Goal: Information Seeking & Learning: Learn about a topic

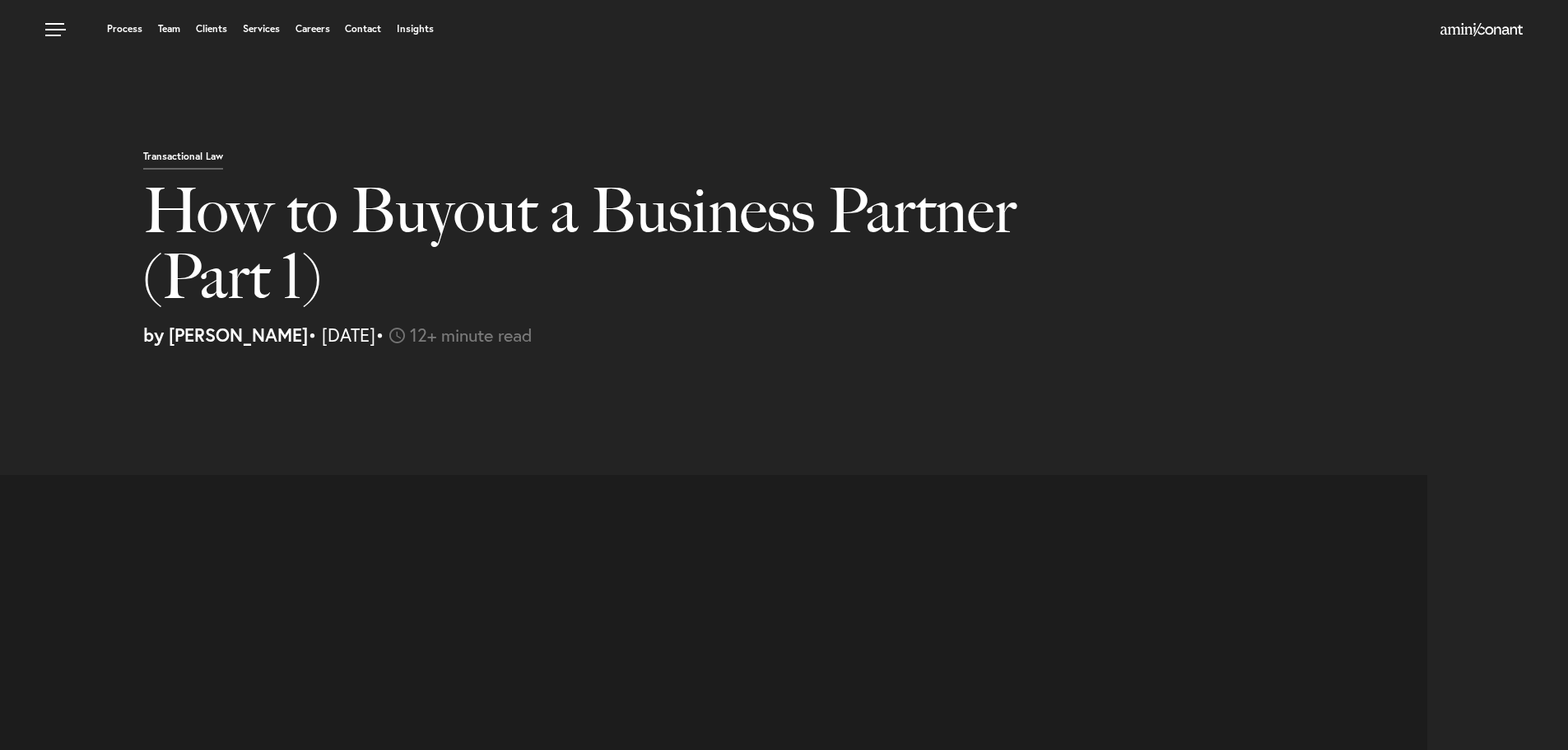
select select "US"
select select "Austin"
select select "Business and Civil Litigation"
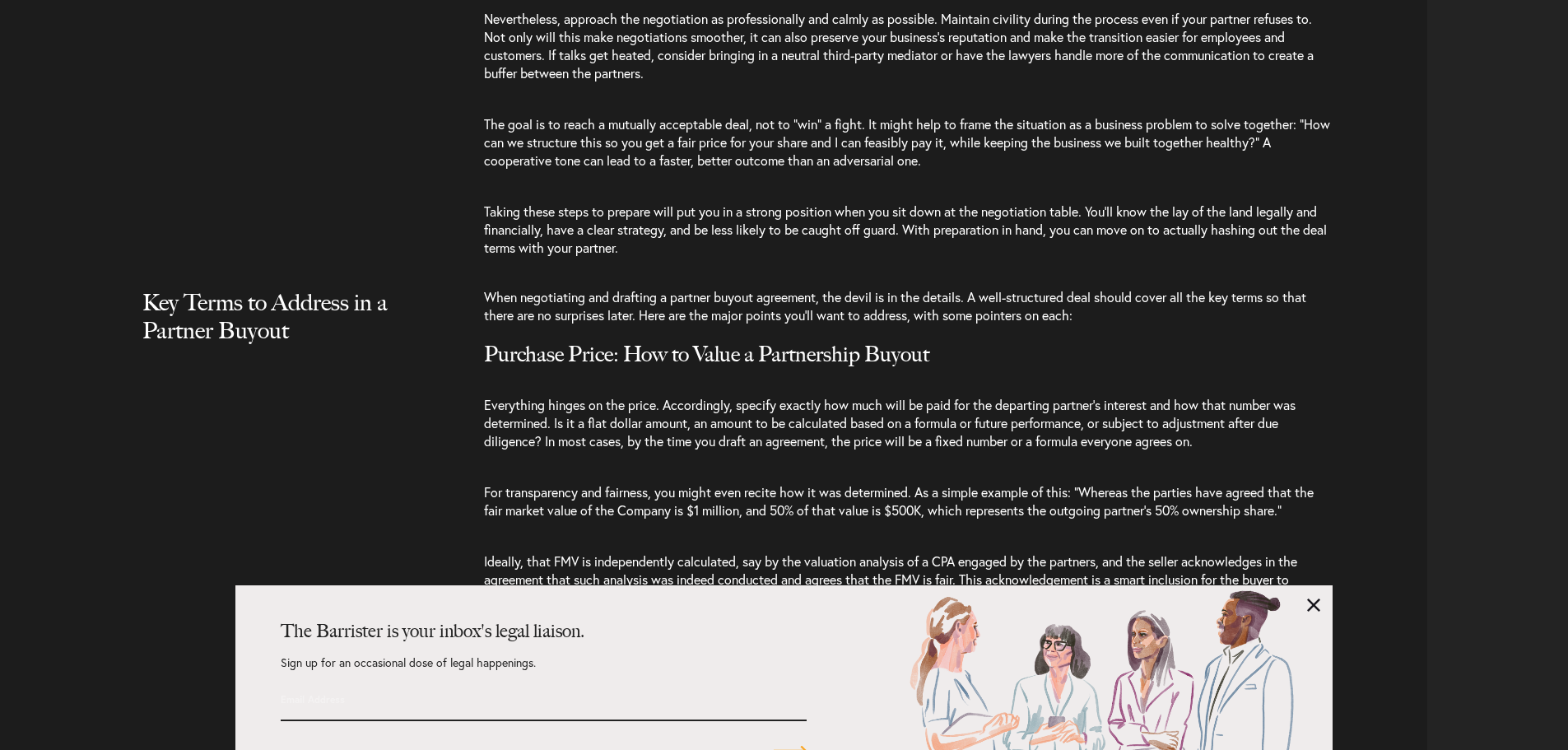
scroll to position [4611, 0]
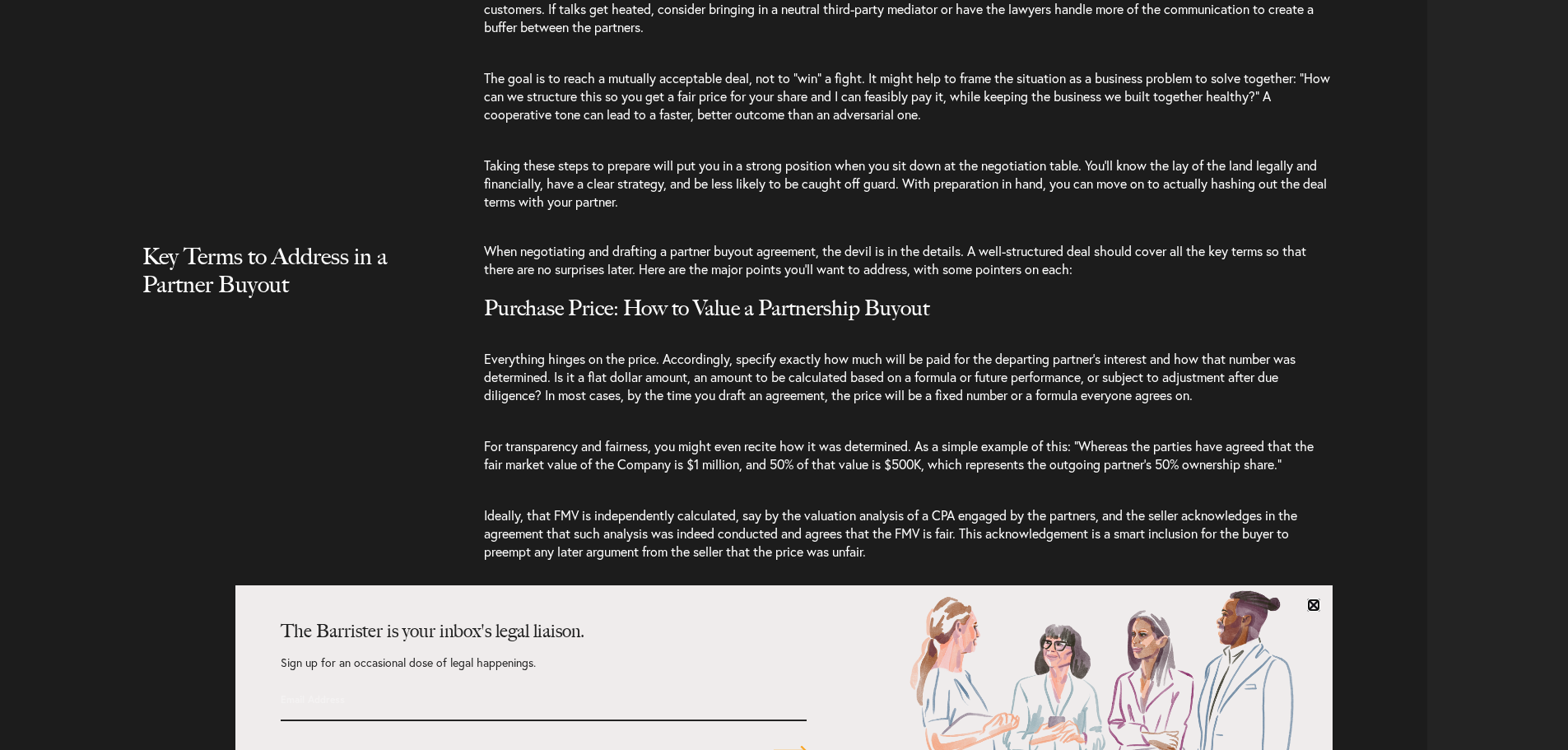
click at [1311, 604] on link at bounding box center [1313, 605] width 13 height 13
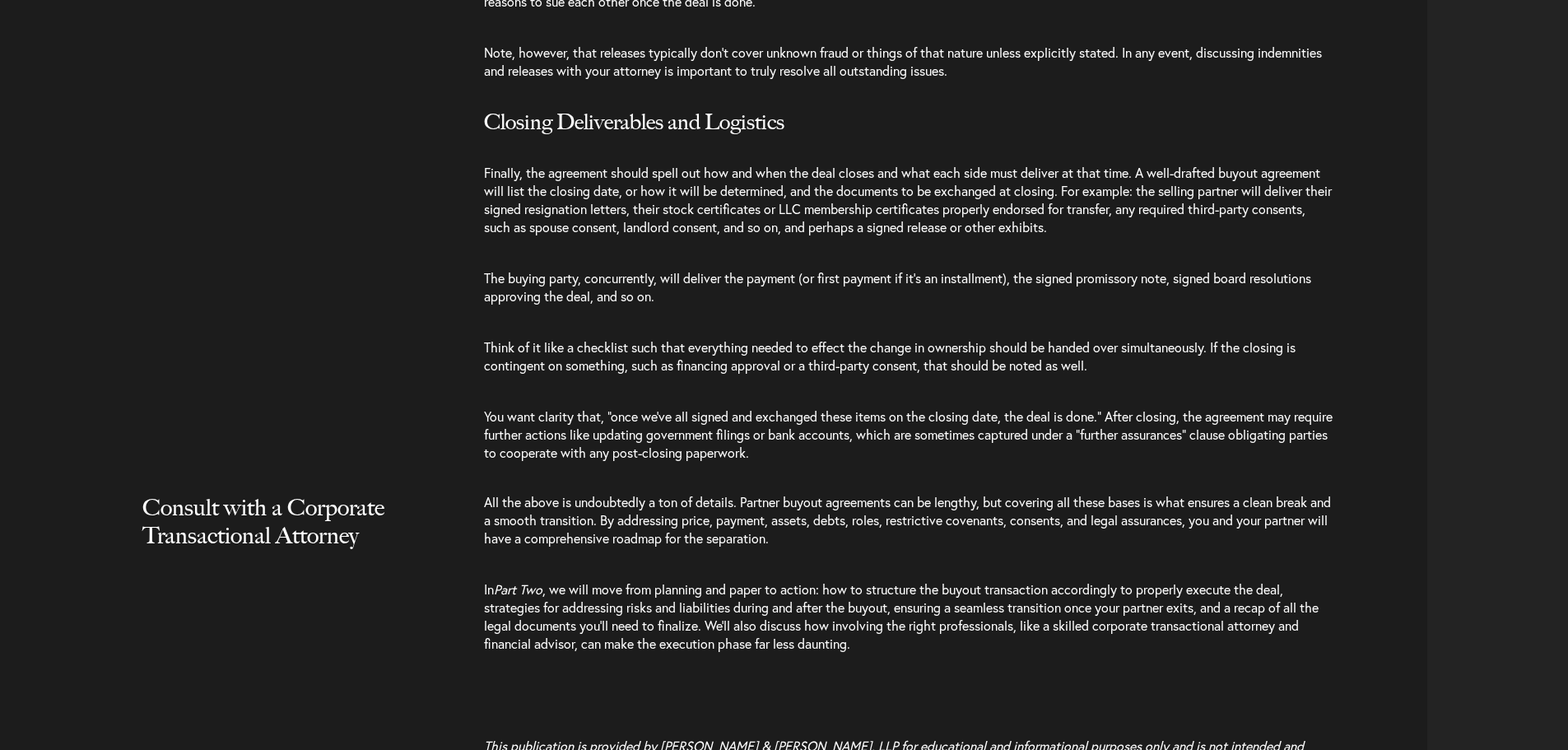
scroll to position [8810, 0]
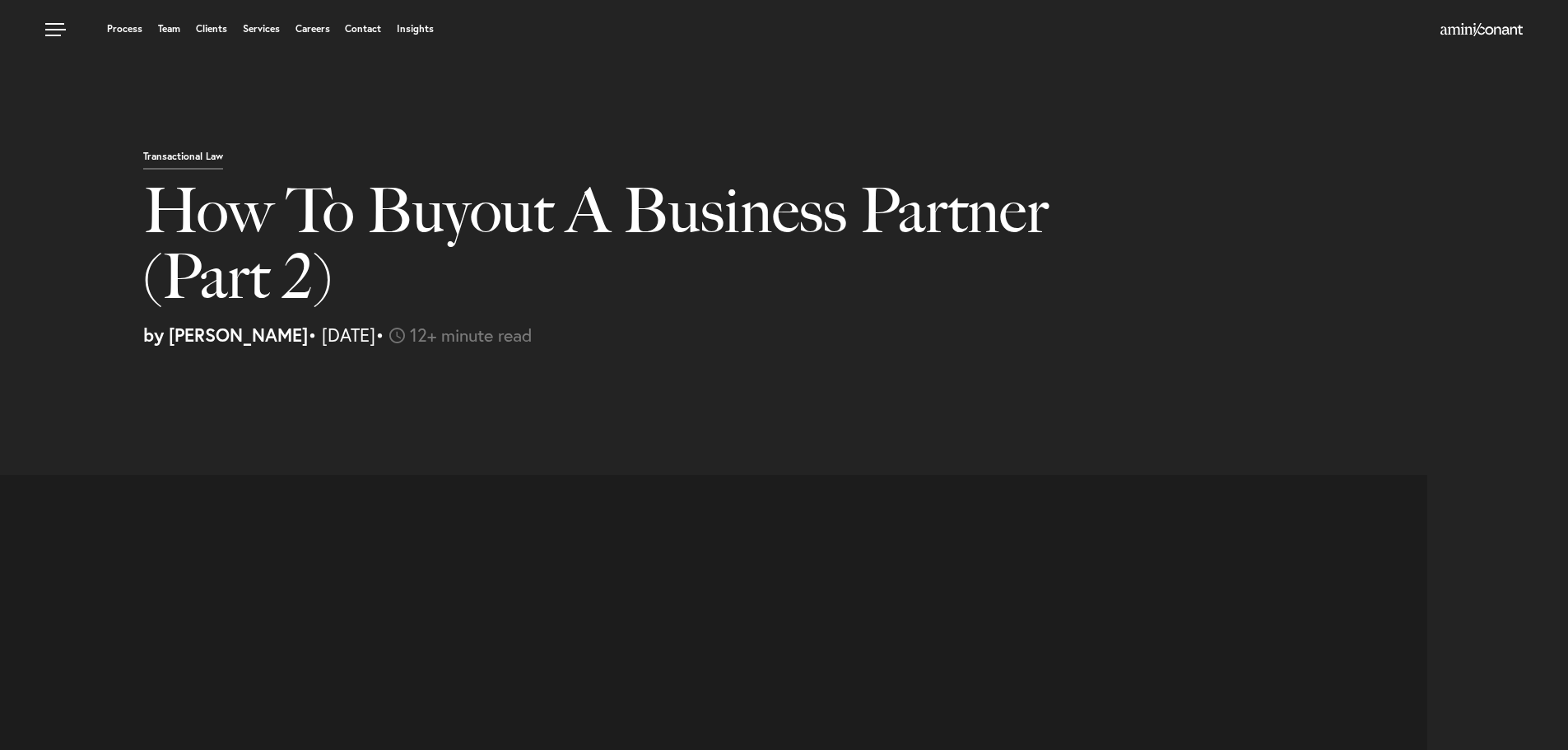
select select "US"
select select "Austin"
select select "Business and Civil Litigation"
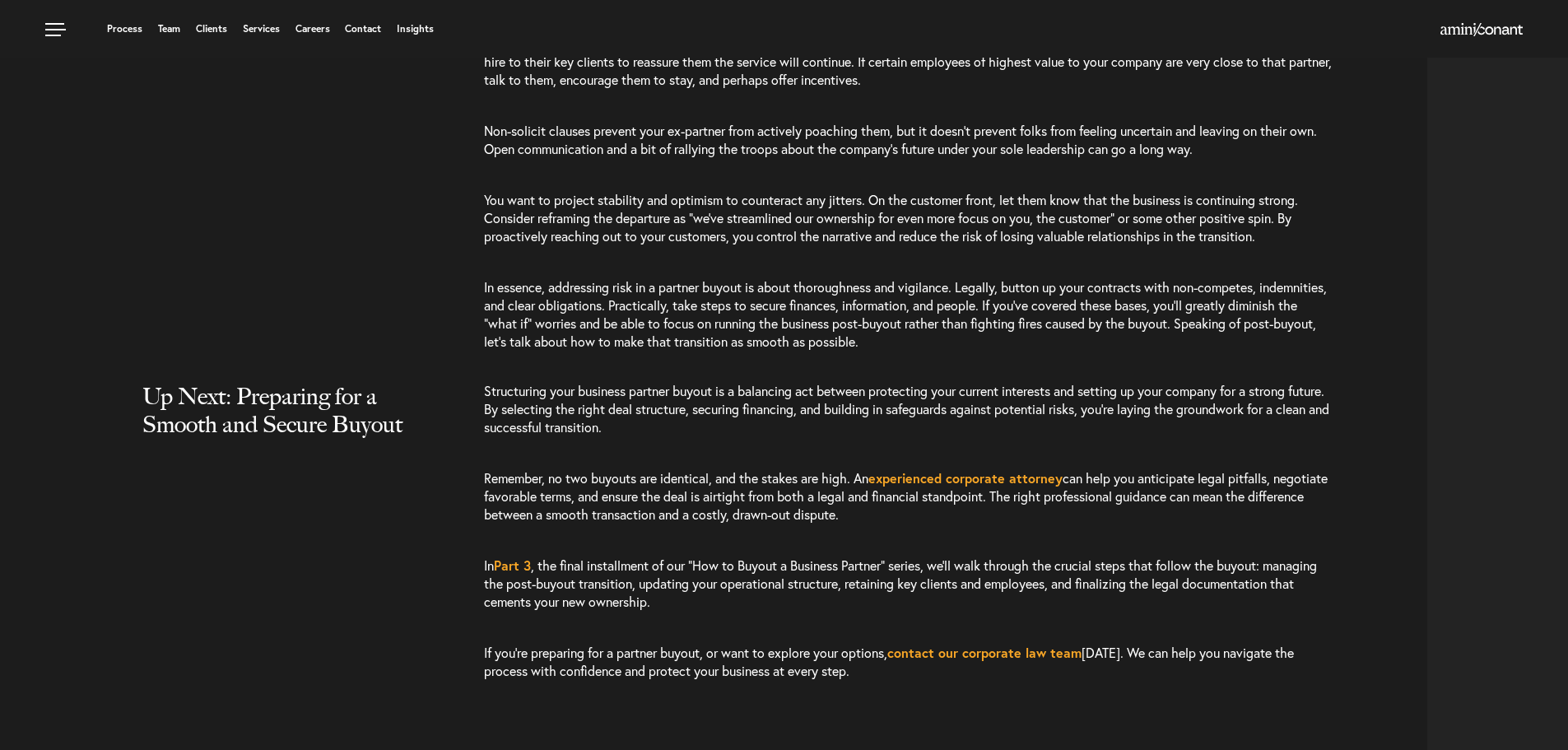
scroll to position [2031, 0]
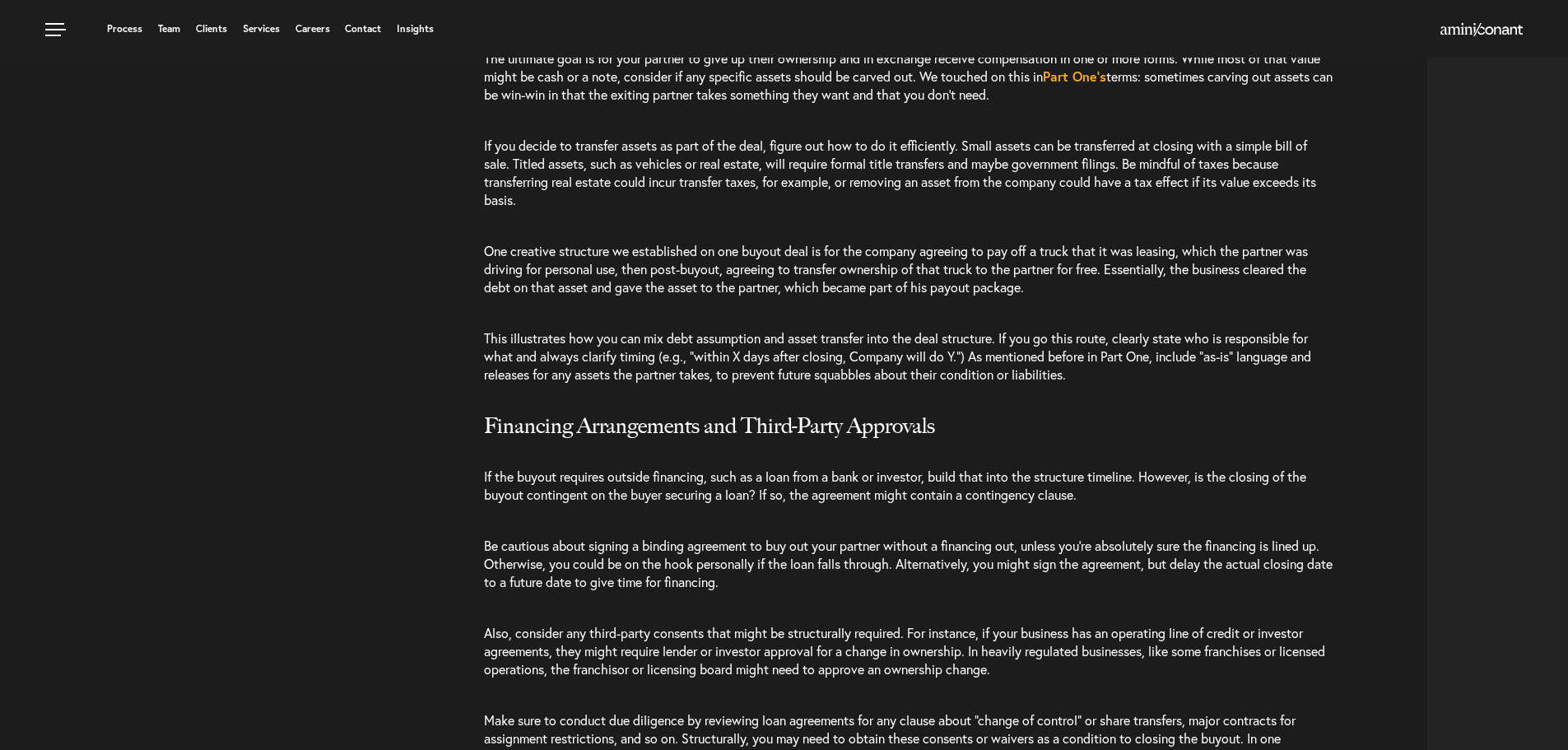
click at [736, 360] on span "This illustrates how you can mix debt assumption and asset transfer into the de…" at bounding box center [898, 356] width 828 height 54
